Goal: Task Accomplishment & Management: Manage account settings

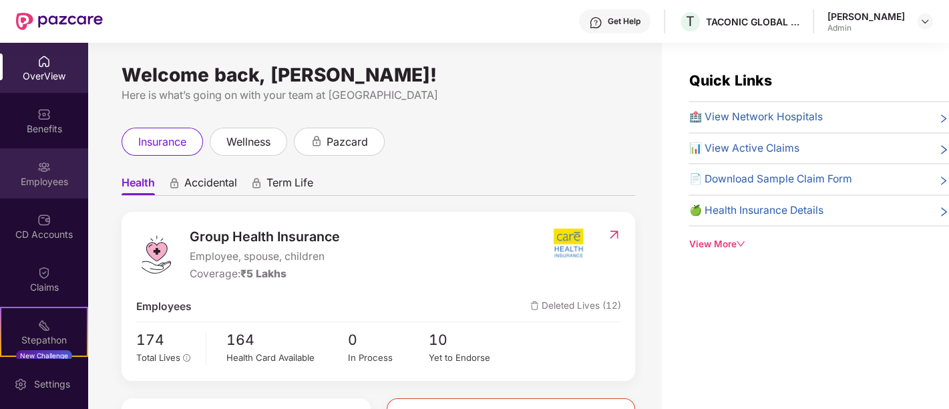
click at [37, 167] on img at bounding box center [43, 166] width 13 height 13
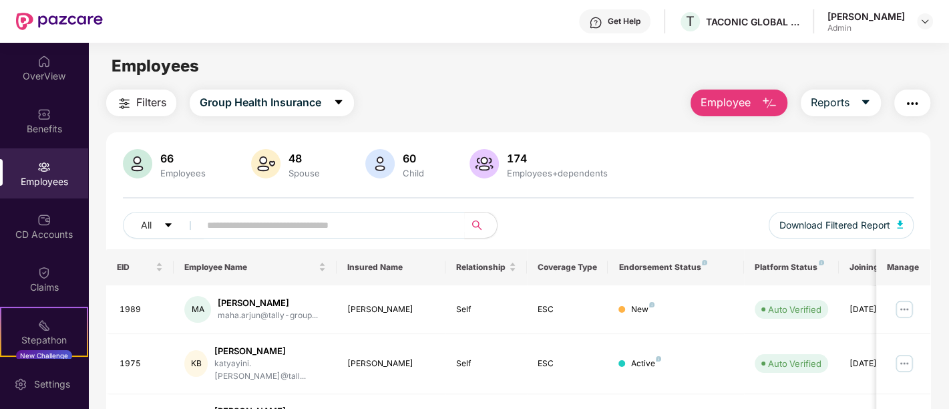
click at [726, 101] on span "Employee" at bounding box center [725, 102] width 50 height 17
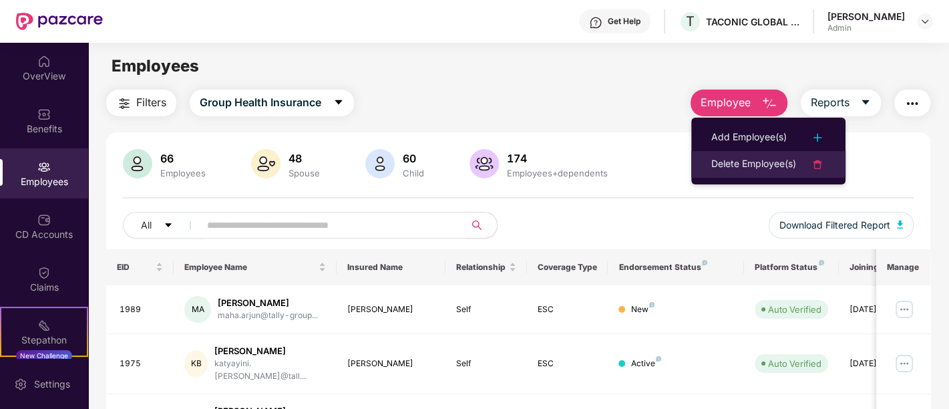
click at [717, 159] on div "Delete Employee(s)" at bounding box center [753, 164] width 85 height 16
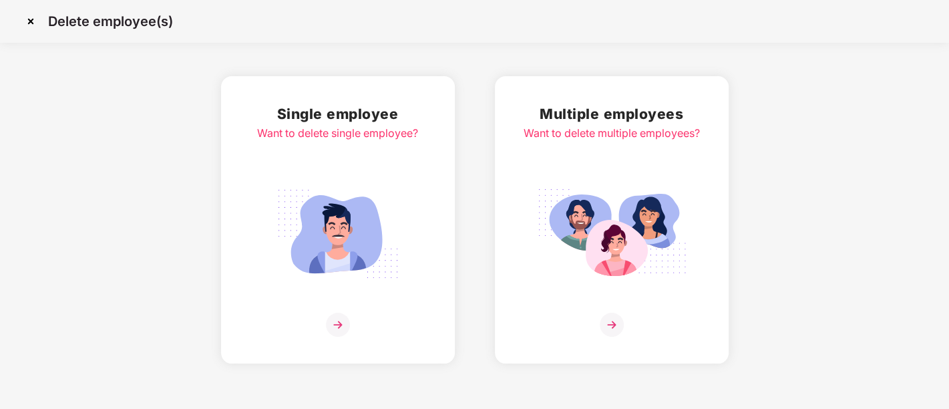
click at [324, 170] on div "Single employee Want to delete single employee?" at bounding box center [337, 220] width 161 height 234
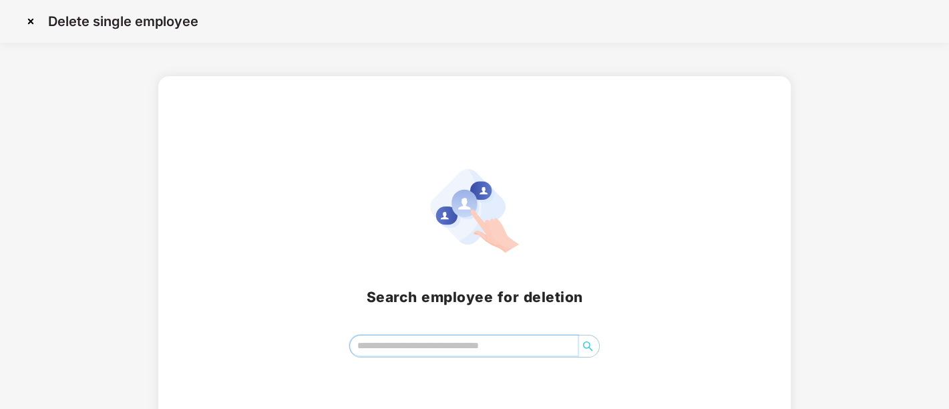
click at [414, 336] on input "search" at bounding box center [464, 345] width 228 height 20
paste input "****"
type input "****"
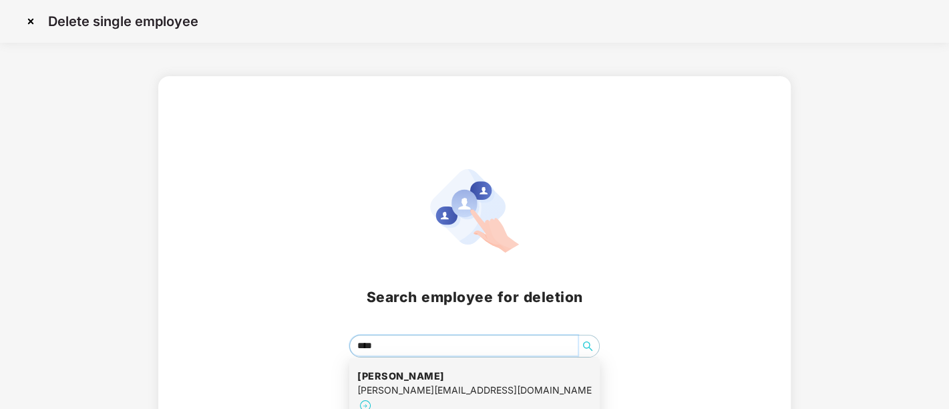
click at [445, 384] on div "[PERSON_NAME][EMAIL_ADDRESS][DOMAIN_NAME]" at bounding box center [474, 389] width 234 height 15
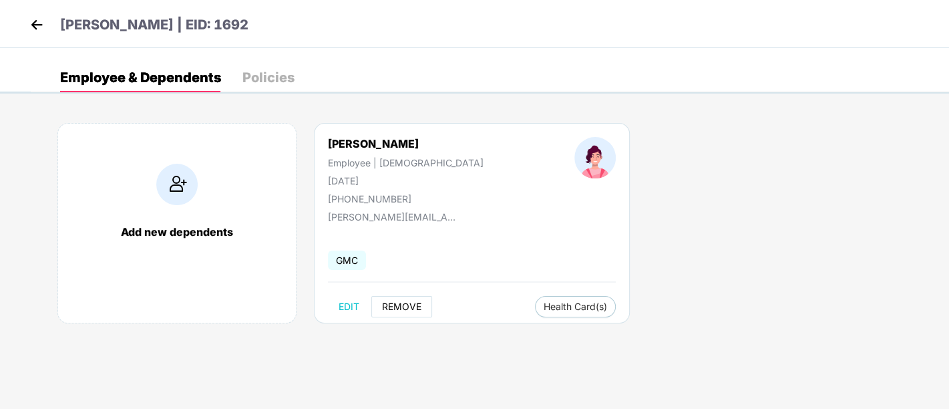
click at [402, 302] on span "REMOVE" at bounding box center [401, 306] width 39 height 11
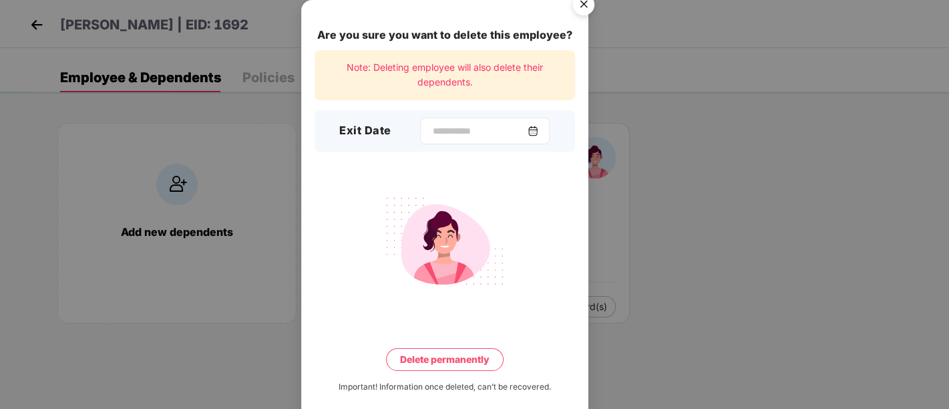
click at [535, 134] on img at bounding box center [532, 130] width 11 height 11
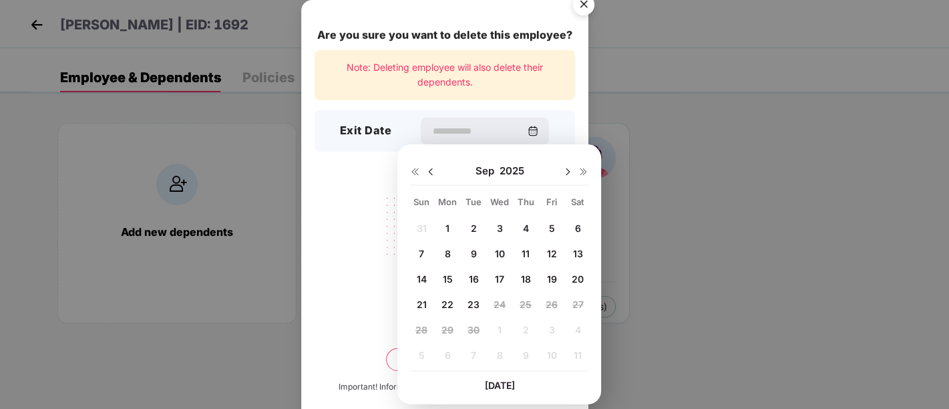
click at [449, 304] on span "22" at bounding box center [447, 303] width 12 height 11
type input "**********"
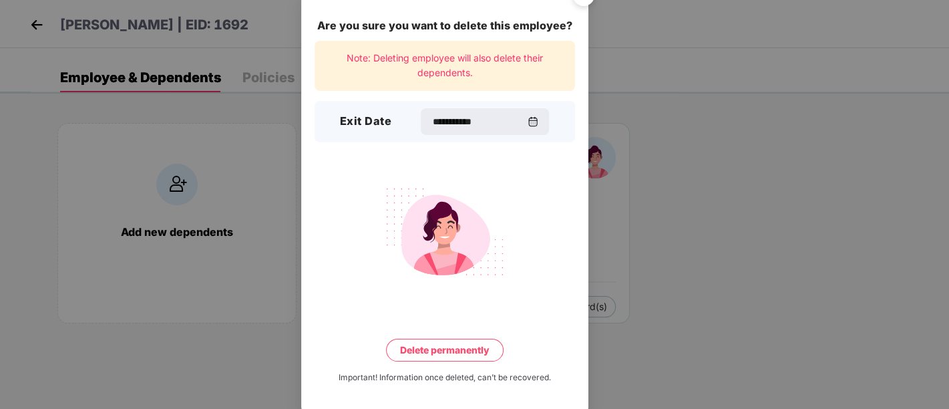
scroll to position [17, 0]
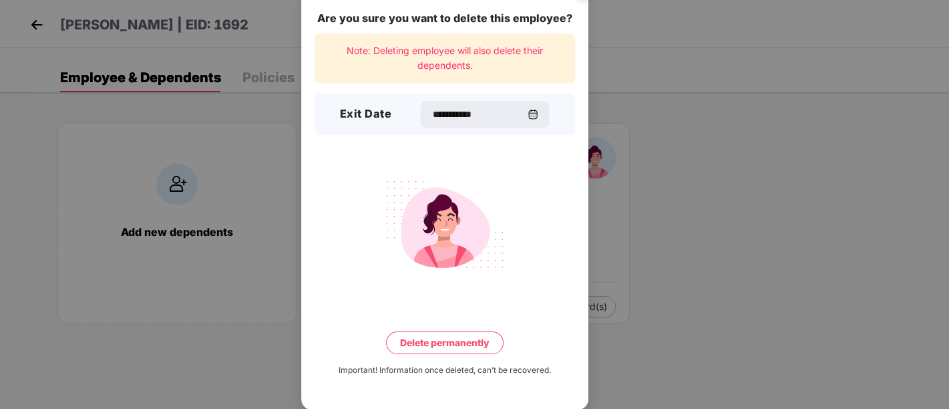
click at [451, 341] on button "Delete permanently" at bounding box center [444, 342] width 117 height 23
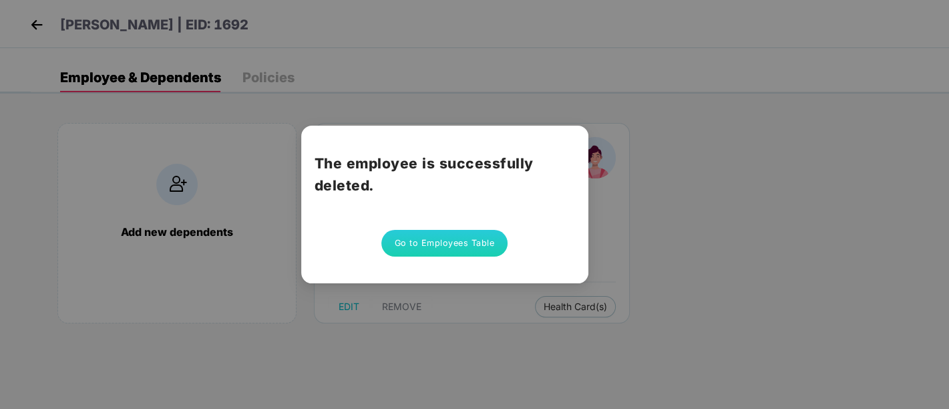
click at [45, 25] on div "The employee is successfully deleted. Go to Employees Table" at bounding box center [474, 204] width 949 height 409
click at [437, 243] on button "Go to Employees Table" at bounding box center [444, 243] width 127 height 27
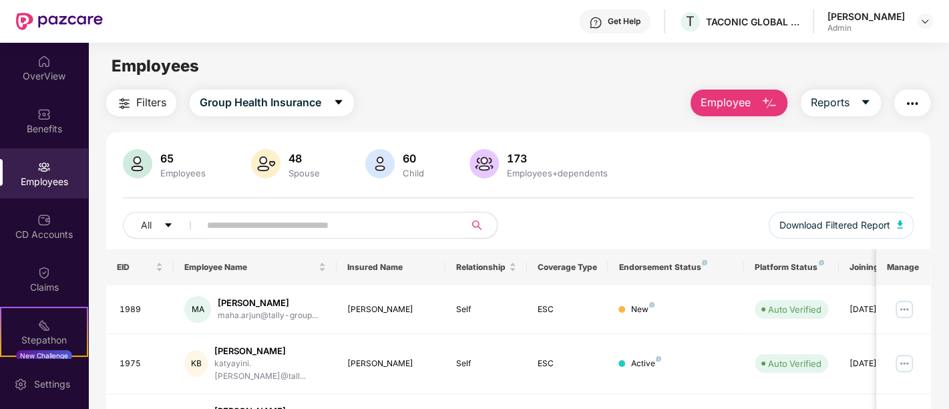
click at [696, 205] on div "65 Employees 48 Spouse 60 Child 173 Employees+dependents All Download Filtered …" at bounding box center [518, 199] width 824 height 100
